Goal: Find contact information: Find contact information

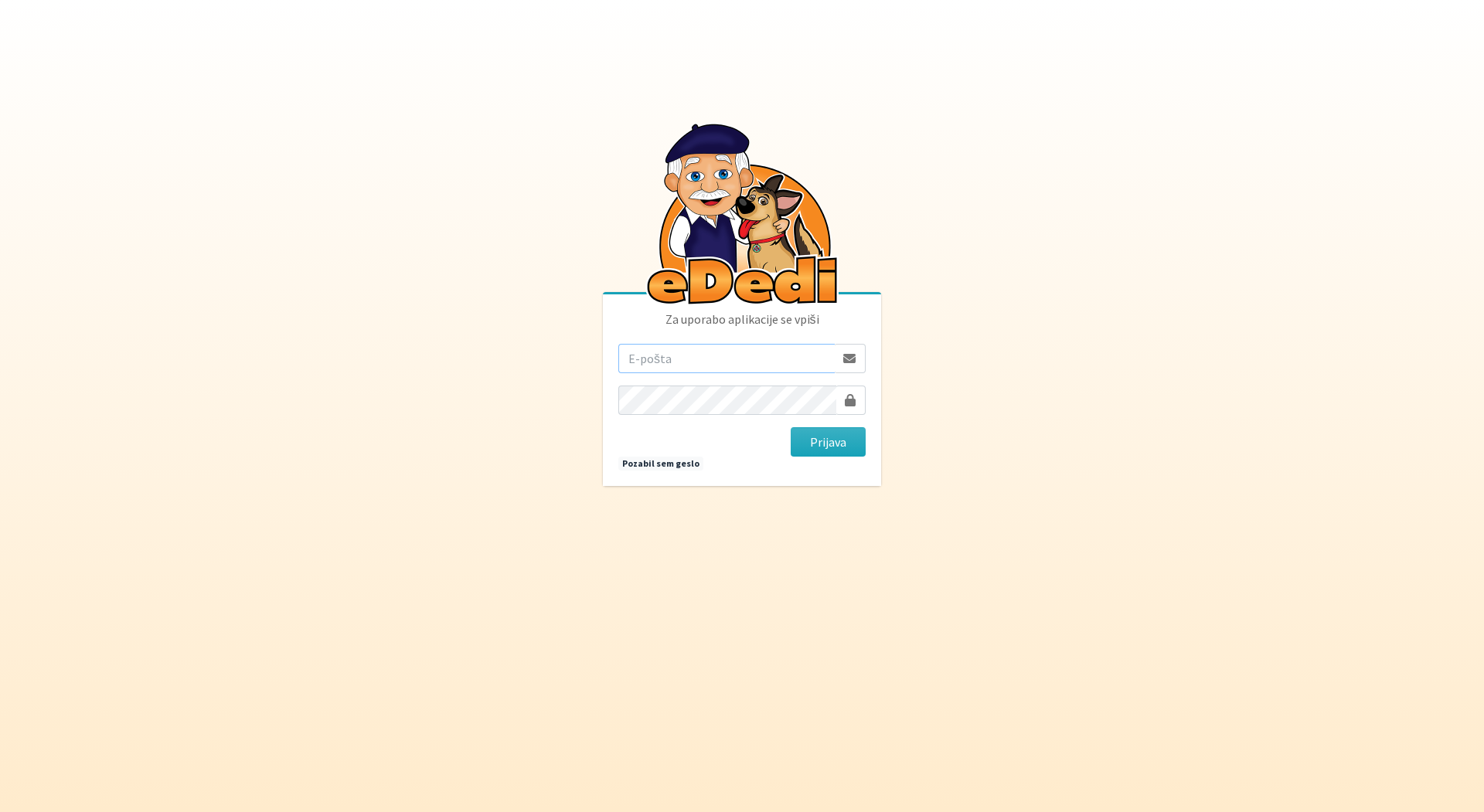
type input "[EMAIL_ADDRESS][DOMAIN_NAME]"
click at [827, 442] on button "Prijava" at bounding box center [828, 442] width 75 height 30
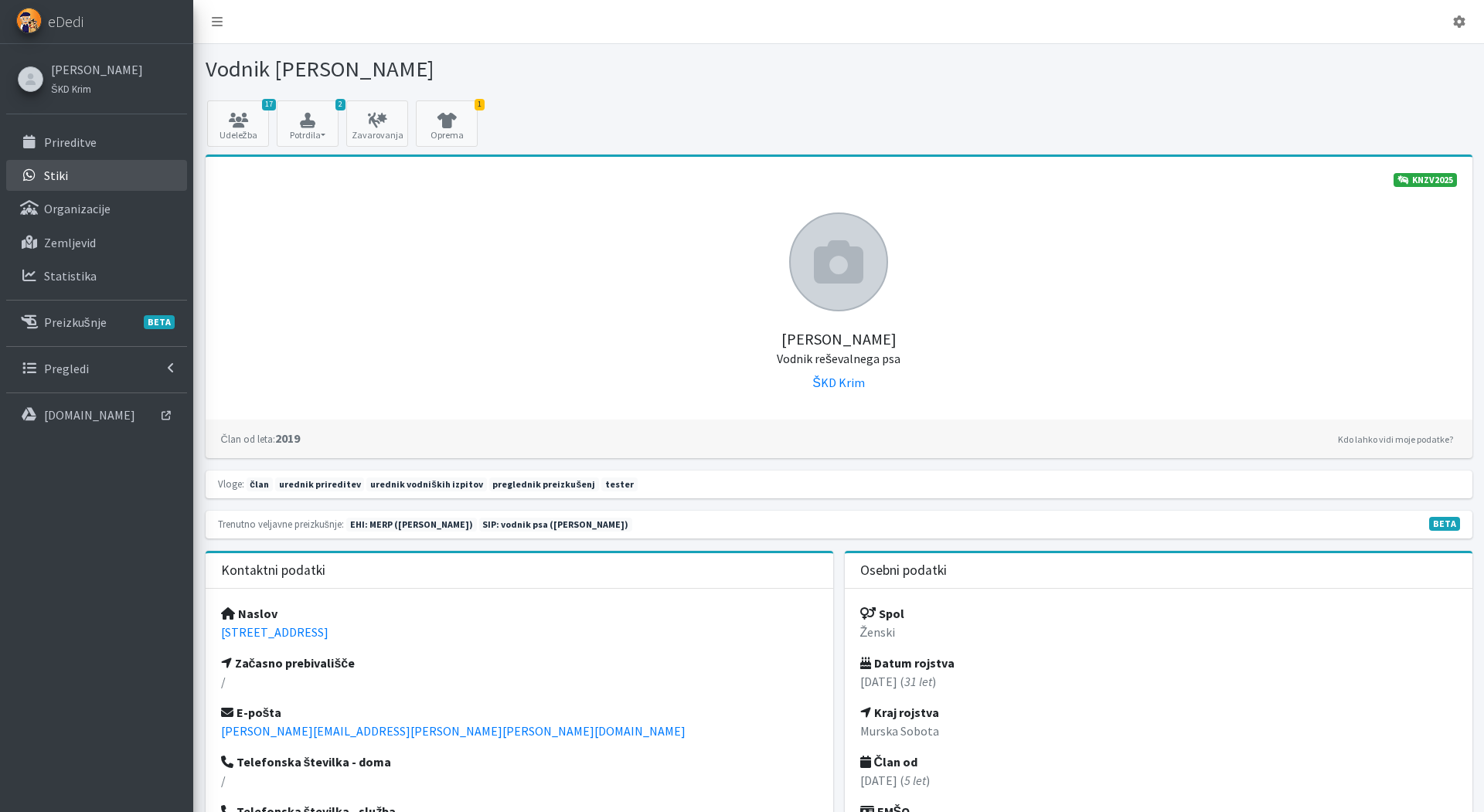
click at [57, 175] on p "Stiki" at bounding box center [55, 176] width 24 height 16
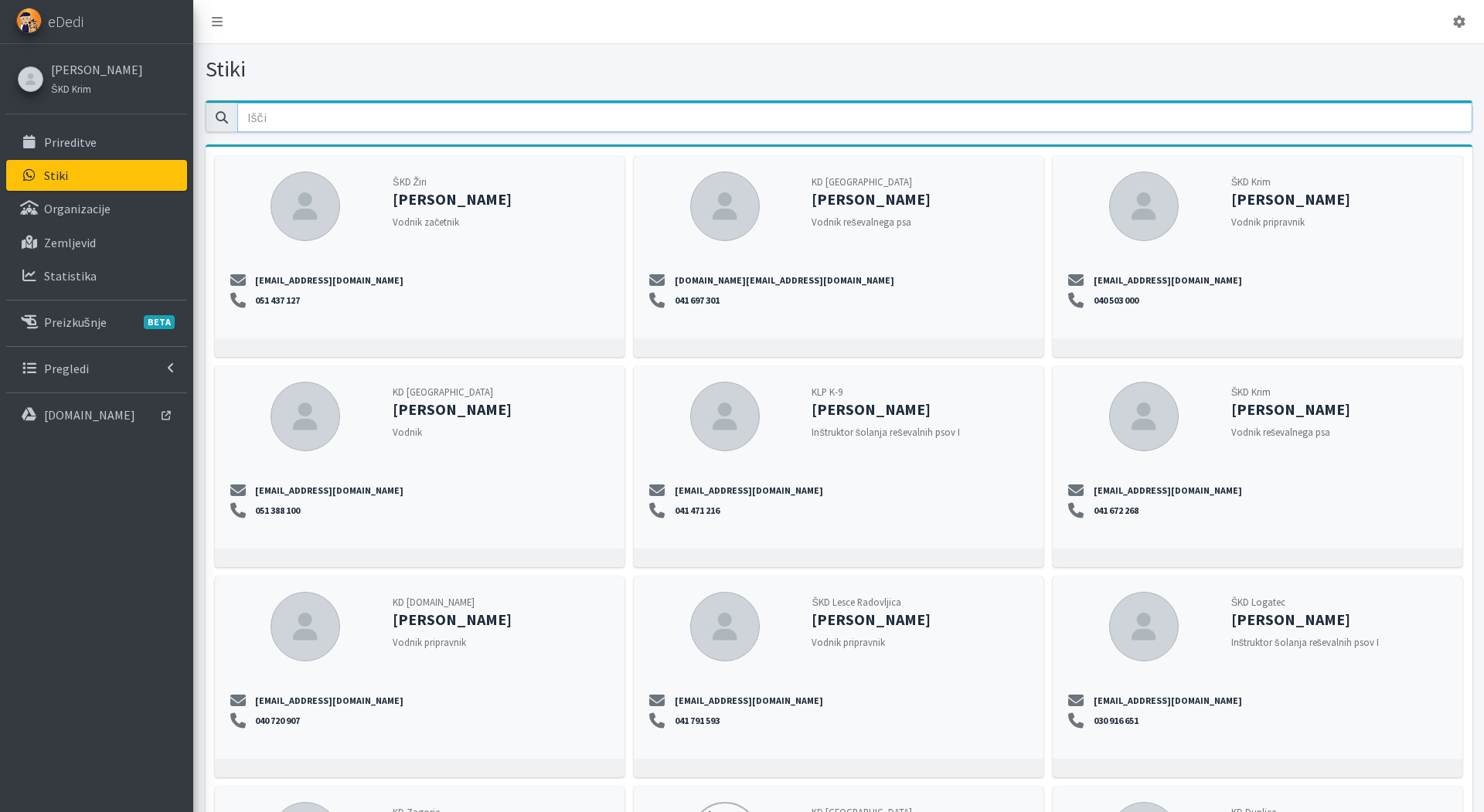
click at [299, 122] on input "email" at bounding box center [855, 117] width 1234 height 30
type input "m"
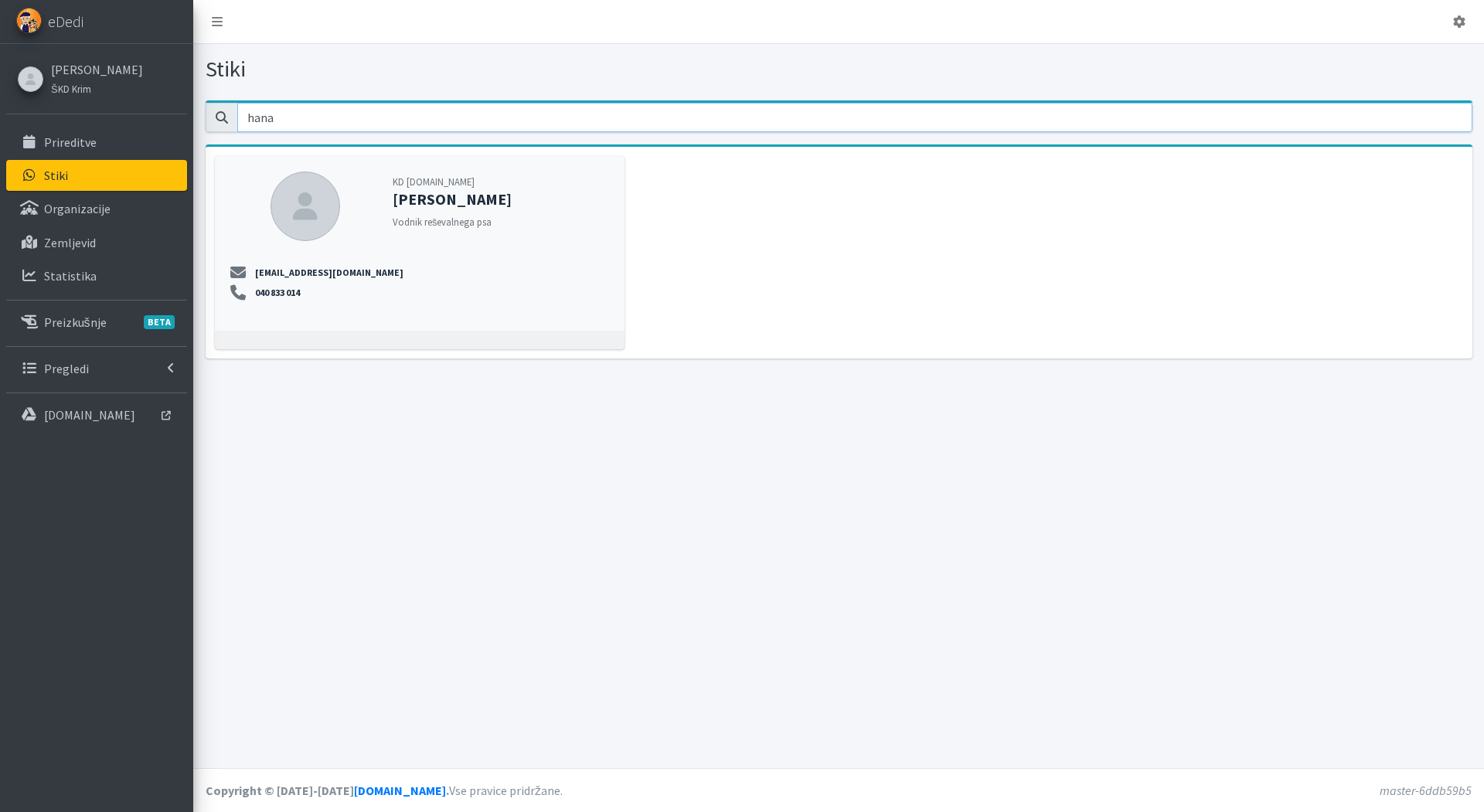
click at [531, 120] on input "hana" at bounding box center [855, 117] width 1234 height 30
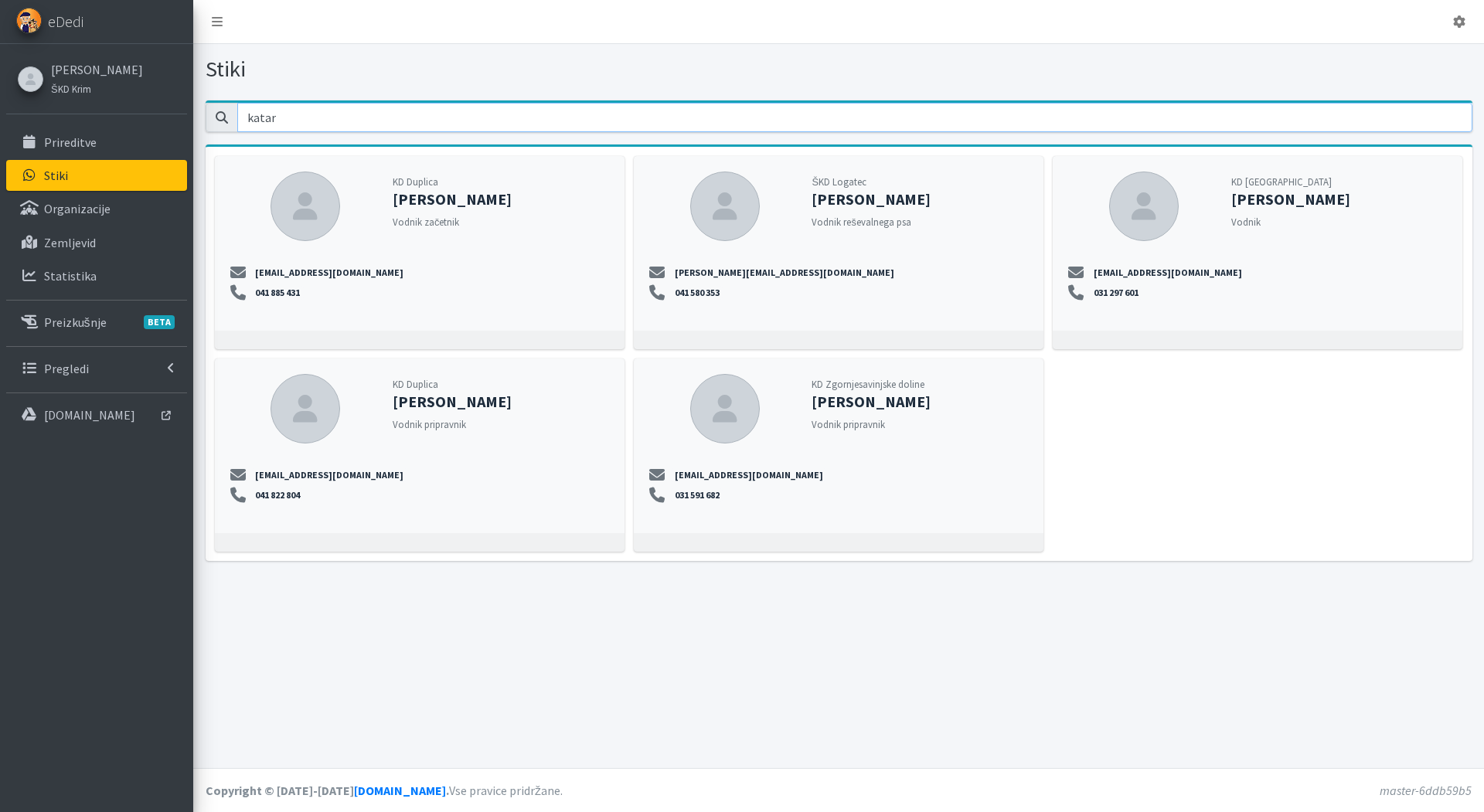
click at [311, 121] on input "katar" at bounding box center [855, 117] width 1234 height 30
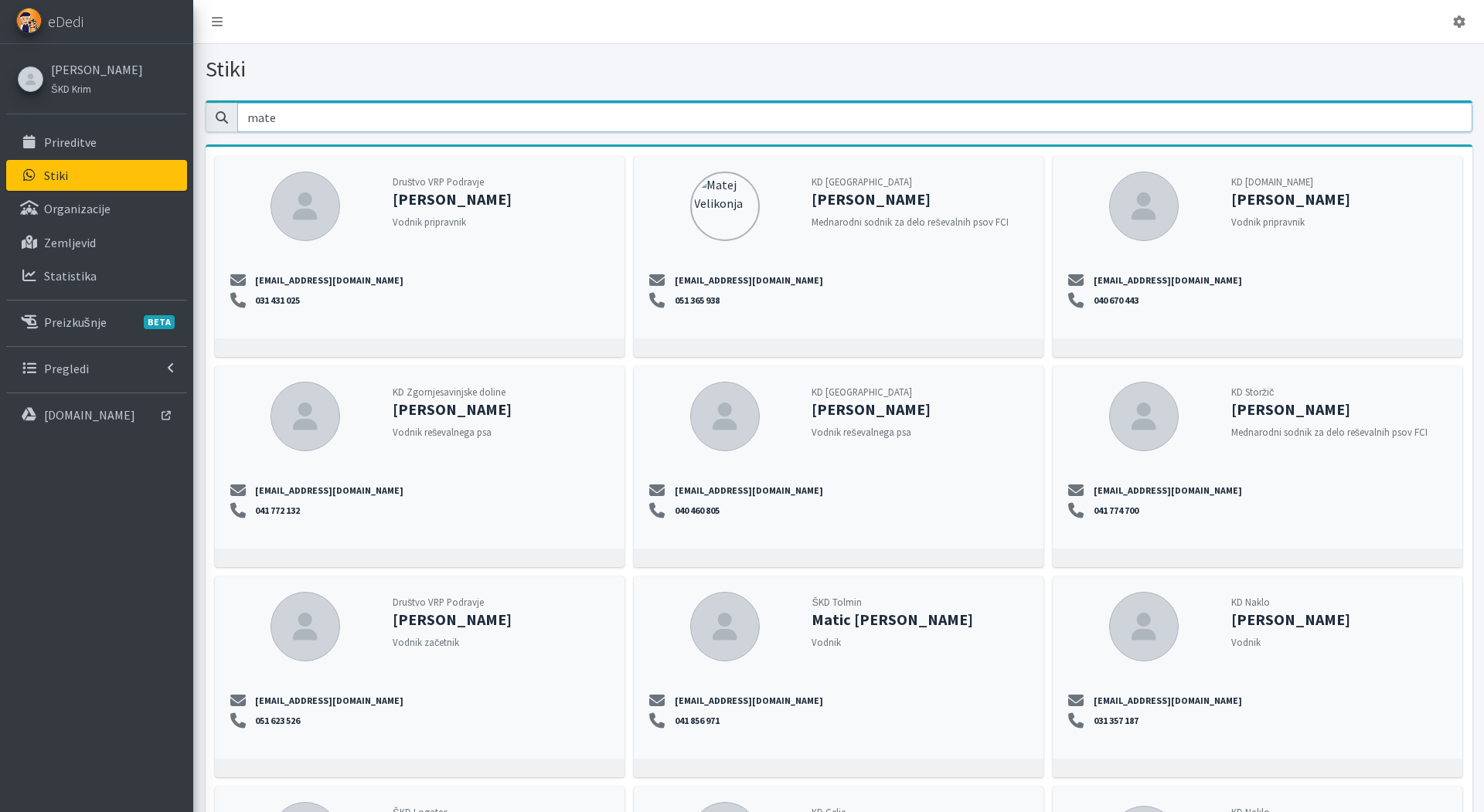
type input "matej"
